Goal: Information Seeking & Learning: Learn about a topic

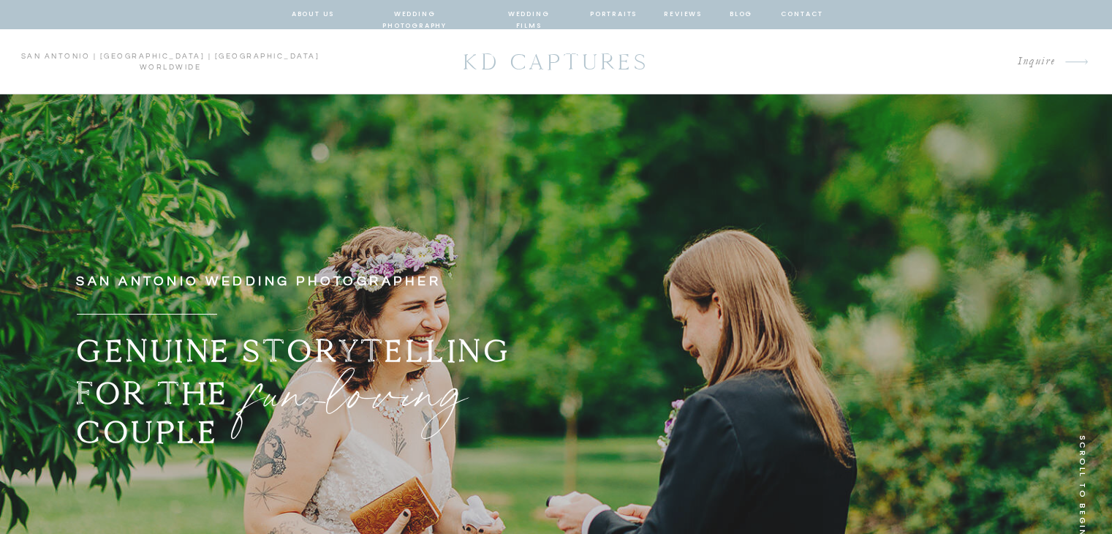
click at [528, 13] on nav "wedding films" at bounding box center [528, 14] width 69 height 13
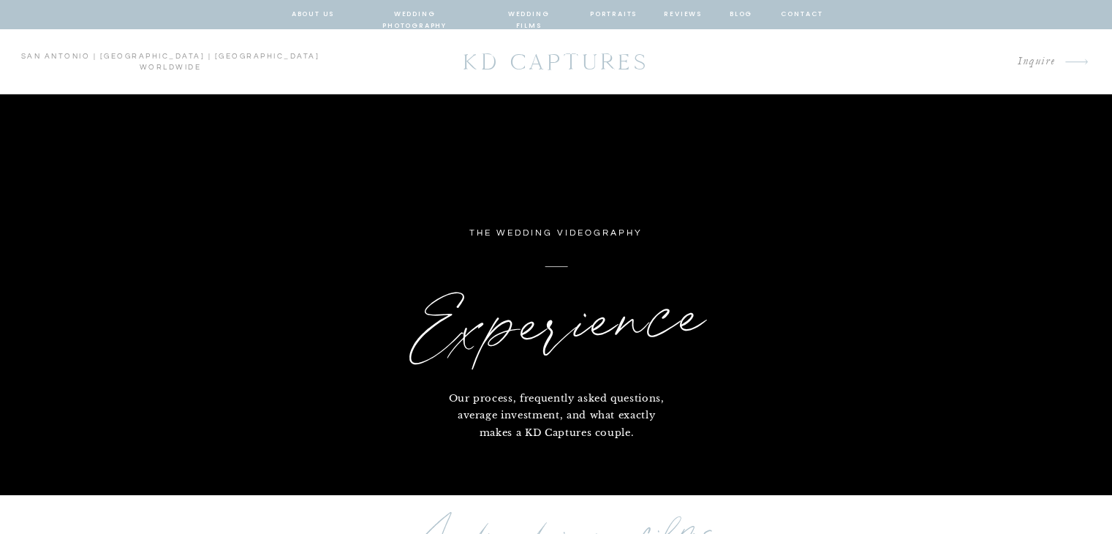
click at [453, 15] on nav "wedding photography" at bounding box center [414, 14] width 107 height 13
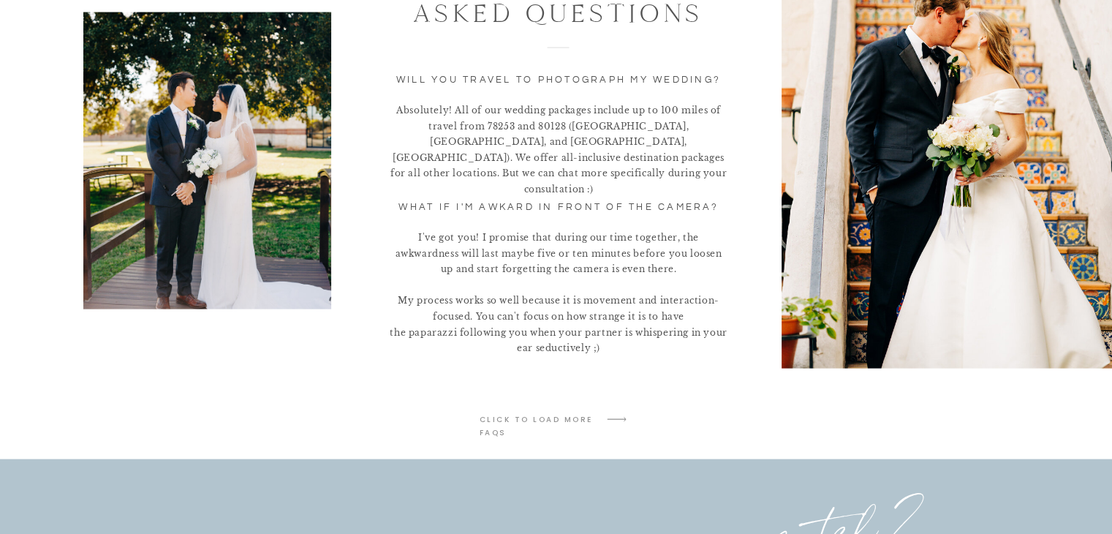
scroll to position [2980, 0]
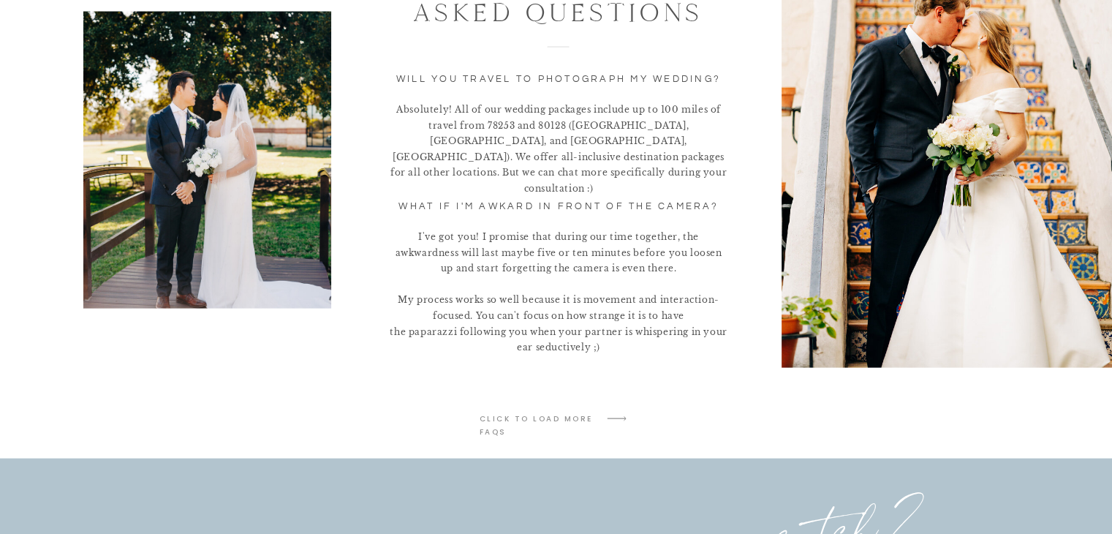
click at [573, 417] on p "click to LOAD MORE faqs" at bounding box center [538, 418] width 116 height 13
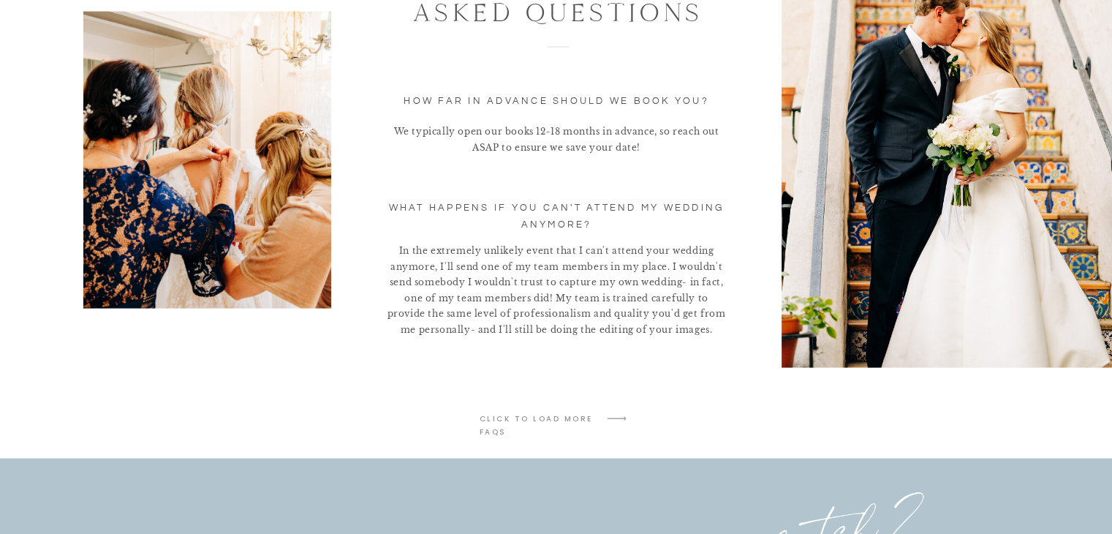
click at [592, 423] on p "click to LOAD MORE faqs" at bounding box center [538, 418] width 116 height 13
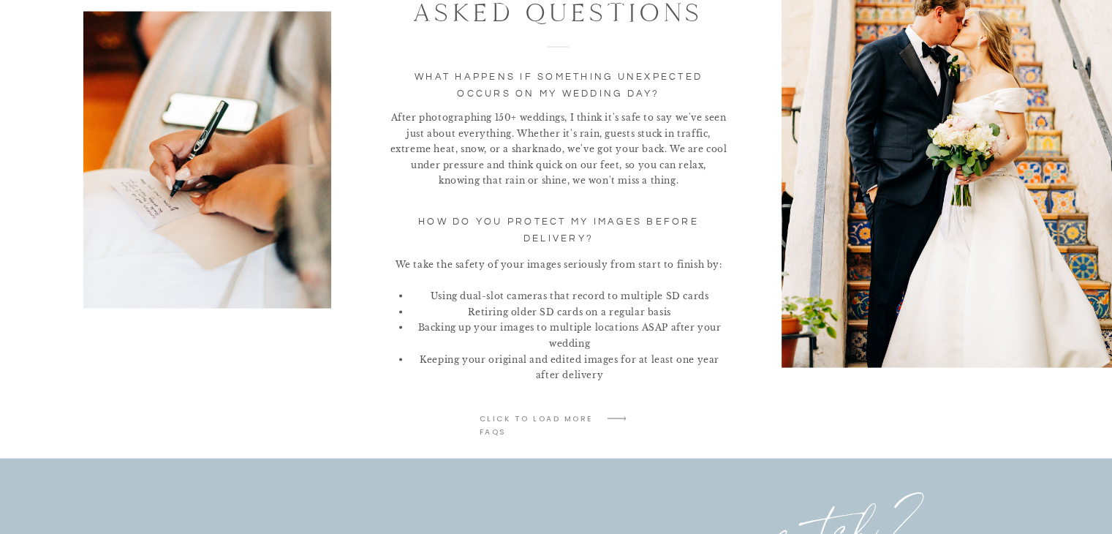
click at [592, 423] on p "click to LOAD MORE faqs" at bounding box center [538, 418] width 116 height 13
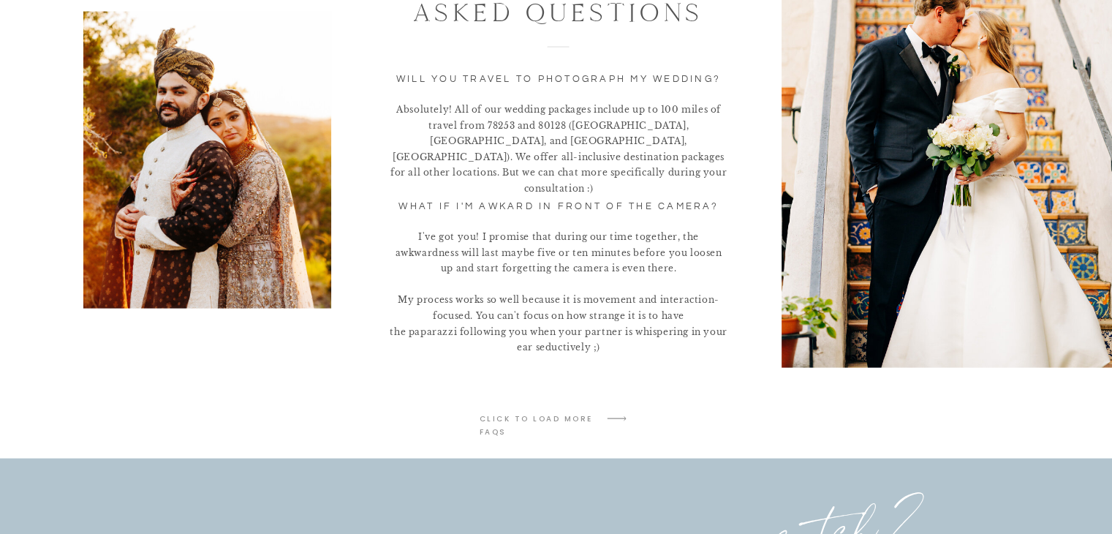
click at [592, 423] on p "click to LOAD MORE faqs" at bounding box center [538, 418] width 116 height 13
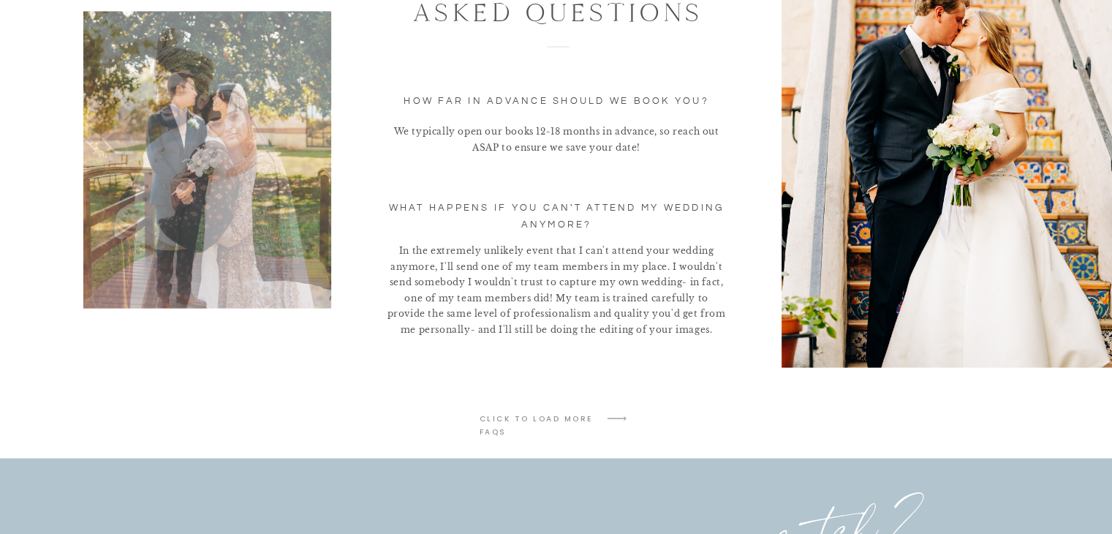
click at [592, 423] on p "click to LOAD MORE faqs" at bounding box center [538, 418] width 116 height 13
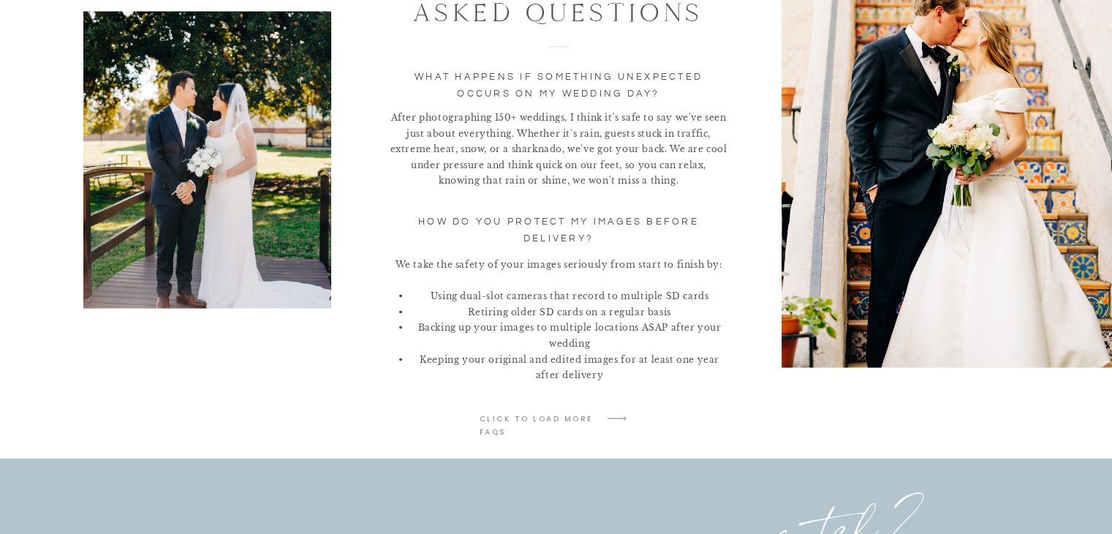
click at [592, 423] on p "click to LOAD MORE faqs" at bounding box center [538, 418] width 116 height 13
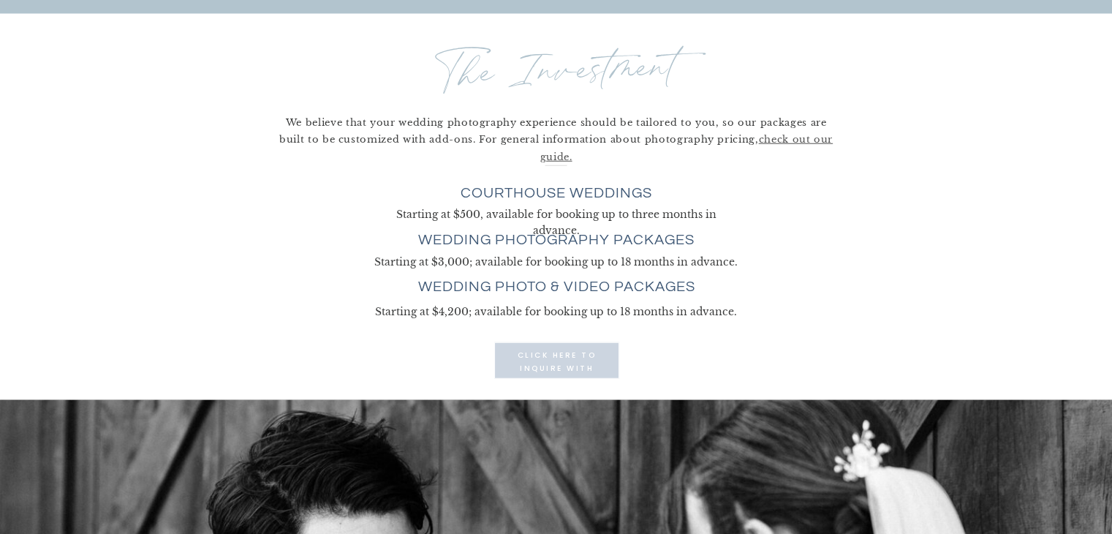
scroll to position [3970, 0]
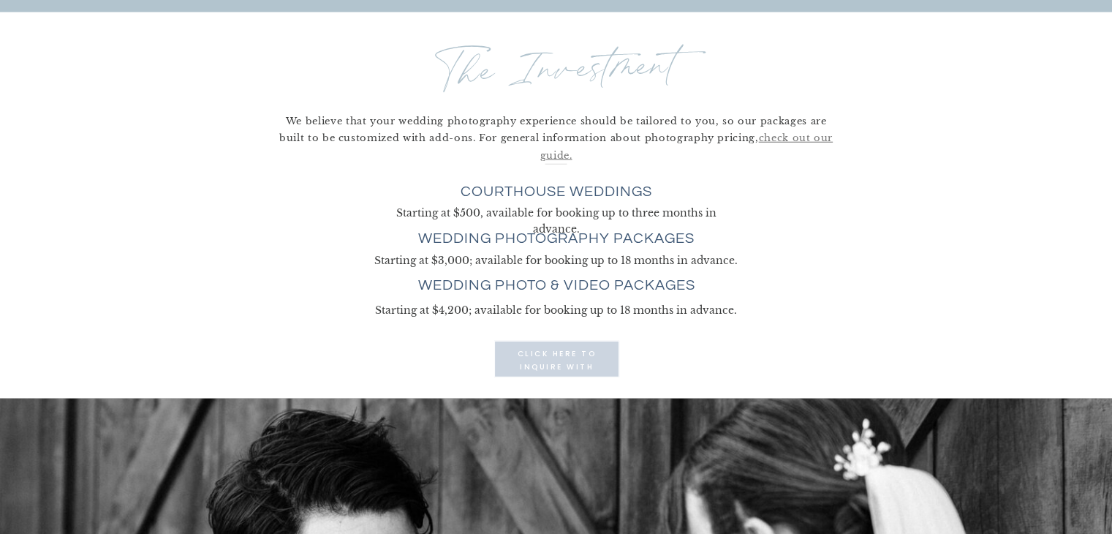
click at [811, 141] on link "check out our guide." at bounding box center [686, 146] width 292 height 29
